Goal: Find specific page/section: Find specific page/section

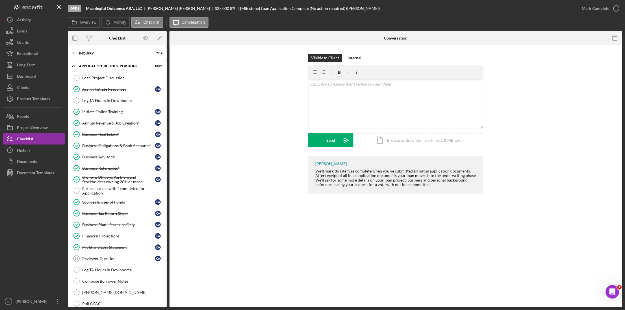
scroll to position [411, 0]
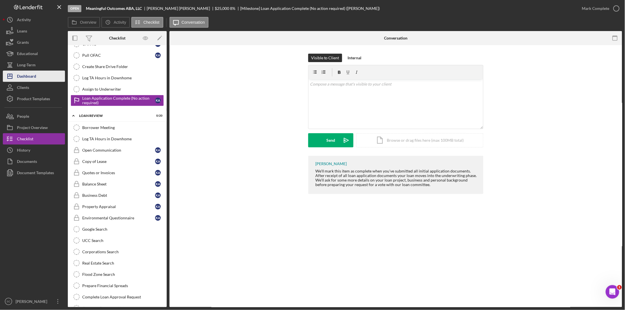
click at [30, 78] on div "Dashboard" at bounding box center [26, 77] width 19 height 13
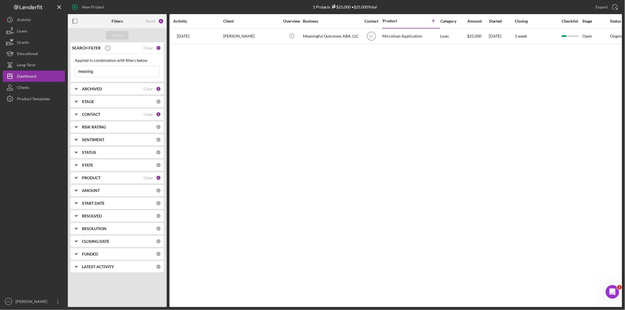
click at [160, 48] on div "1" at bounding box center [158, 47] width 5 height 5
click at [147, 47] on div "Clear" at bounding box center [148, 48] width 10 height 5
click at [124, 38] on button "Apply" at bounding box center [117, 35] width 23 height 8
